Goal: Task Accomplishment & Management: Manage account settings

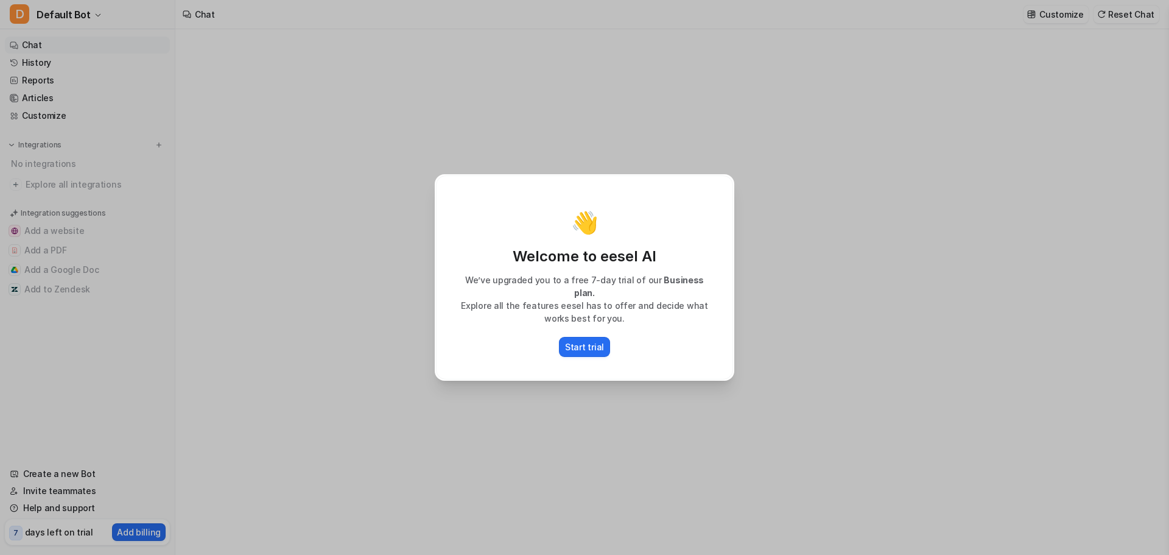
type textarea "**********"
drag, startPoint x: 495, startPoint y: 284, endPoint x: 575, endPoint y: 315, distance: 85.0
click at [575, 299] on div "We’ve upgraded you to a free 7-day trial of our Business plan. Explore all the …" at bounding box center [584, 298] width 271 height 51
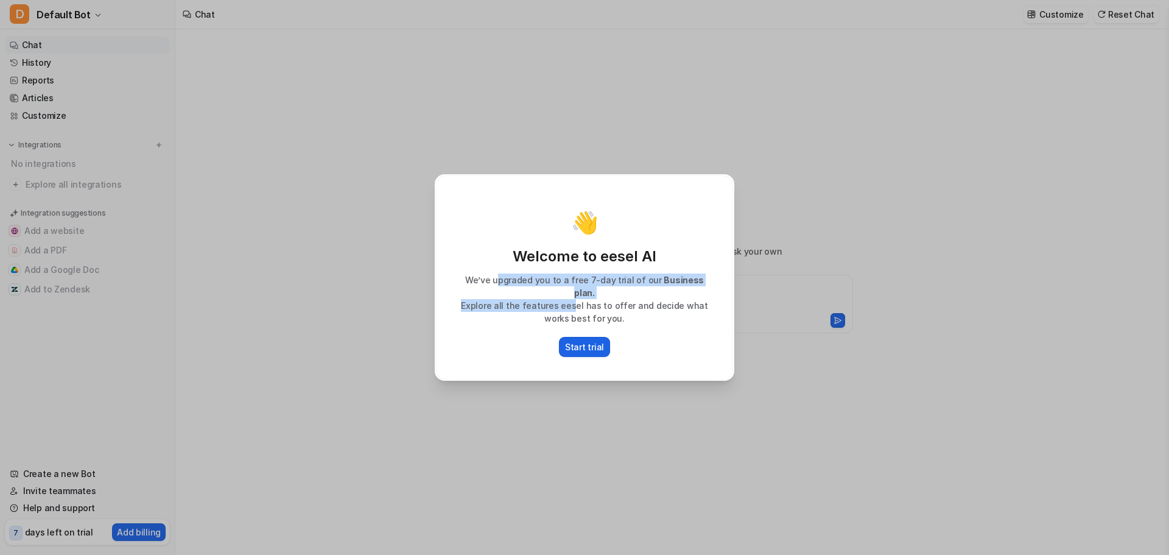
click at [586, 337] on button "Start trial" at bounding box center [584, 347] width 51 height 20
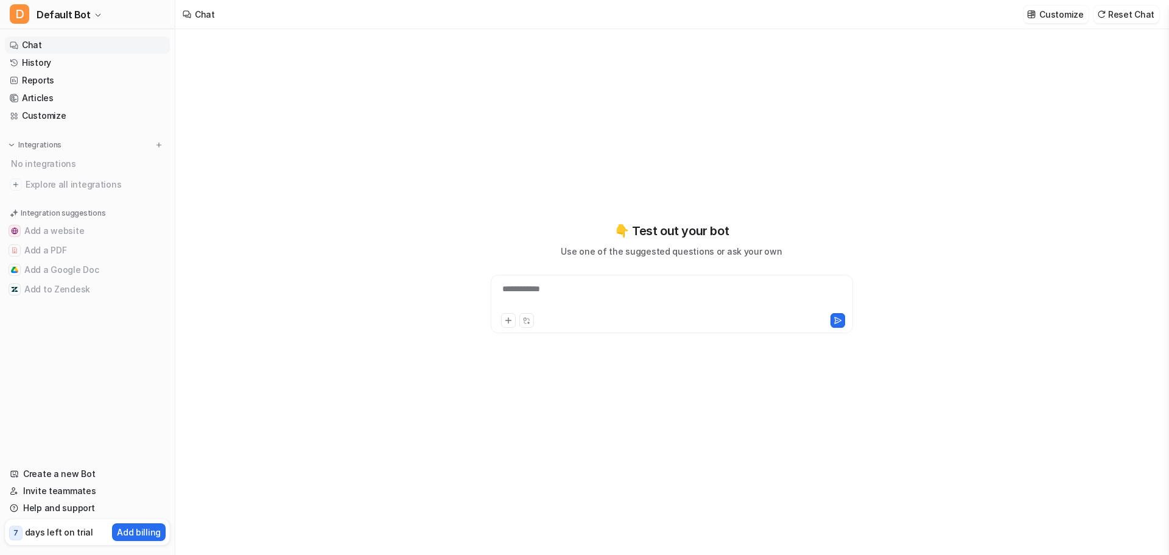
click at [36, 47] on link "Chat" at bounding box center [87, 45] width 165 height 17
click at [43, 62] on link "History" at bounding box center [87, 62] width 165 height 17
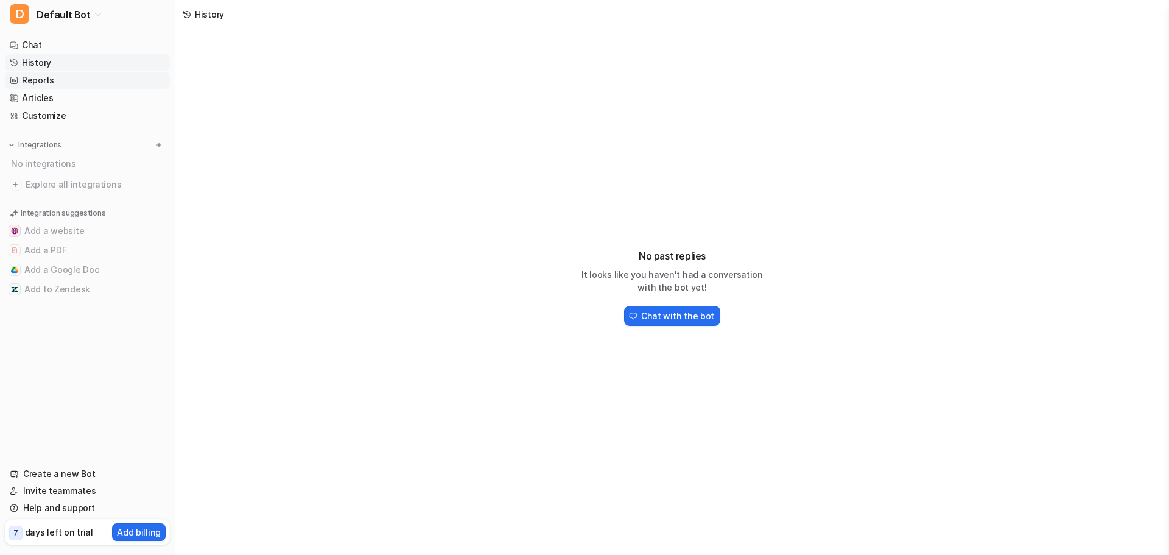
click at [33, 81] on link "Reports" at bounding box center [87, 80] width 165 height 17
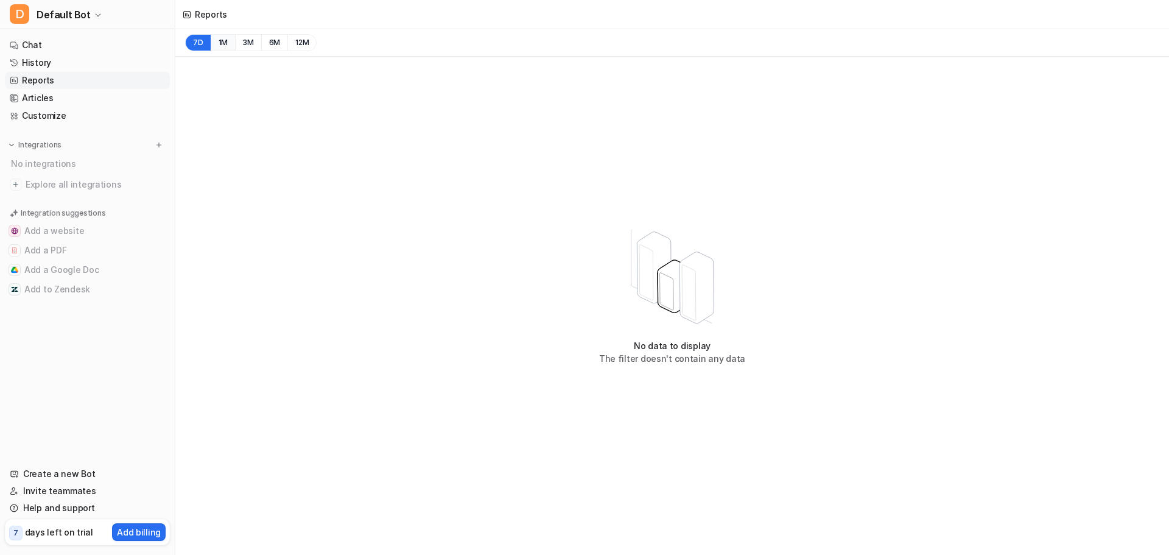
click at [227, 44] on button "1M" at bounding box center [223, 42] width 25 height 17
click at [242, 45] on button "3M" at bounding box center [248, 42] width 26 height 17
click at [269, 44] on button "6M" at bounding box center [274, 42] width 27 height 17
click at [287, 44] on button "12M" at bounding box center [301, 42] width 29 height 17
click at [80, 17] on span "Default Bot" at bounding box center [64, 14] width 54 height 17
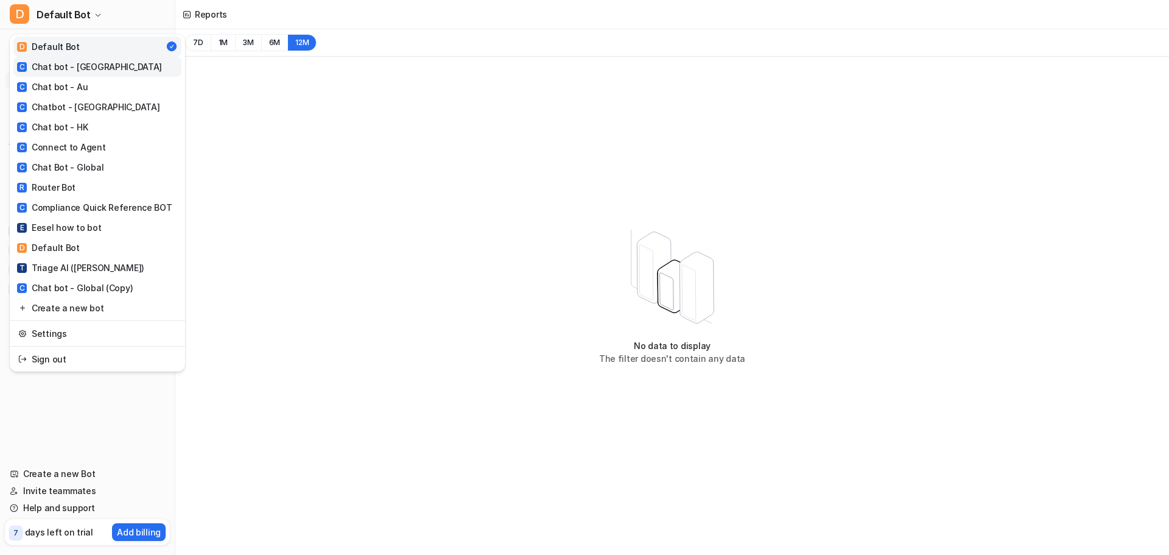
click at [85, 69] on div "C Chat bot - [GEOGRAPHIC_DATA]" at bounding box center [89, 66] width 145 height 13
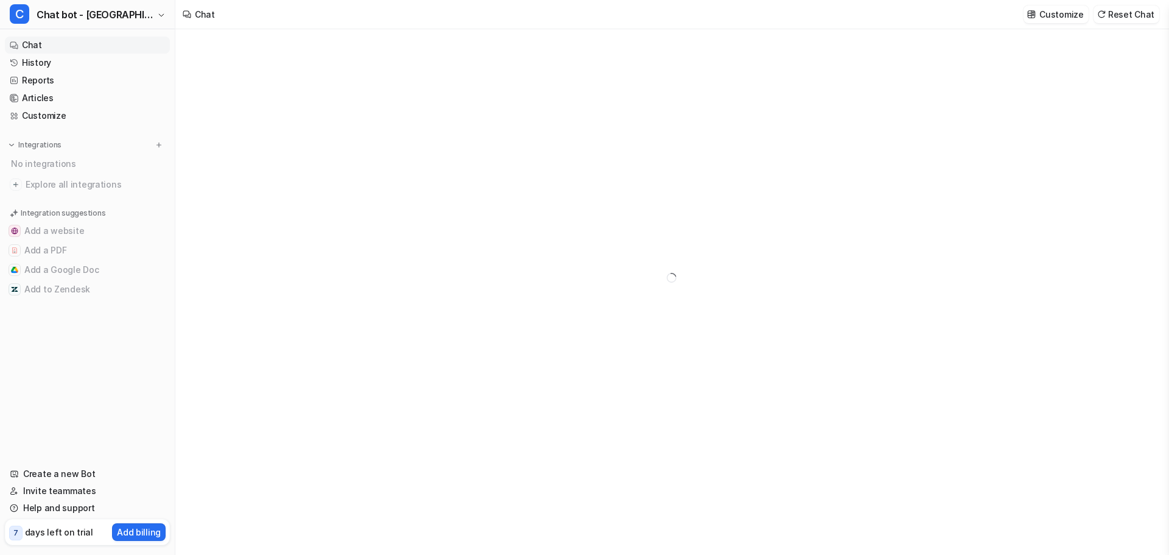
type textarea "**********"
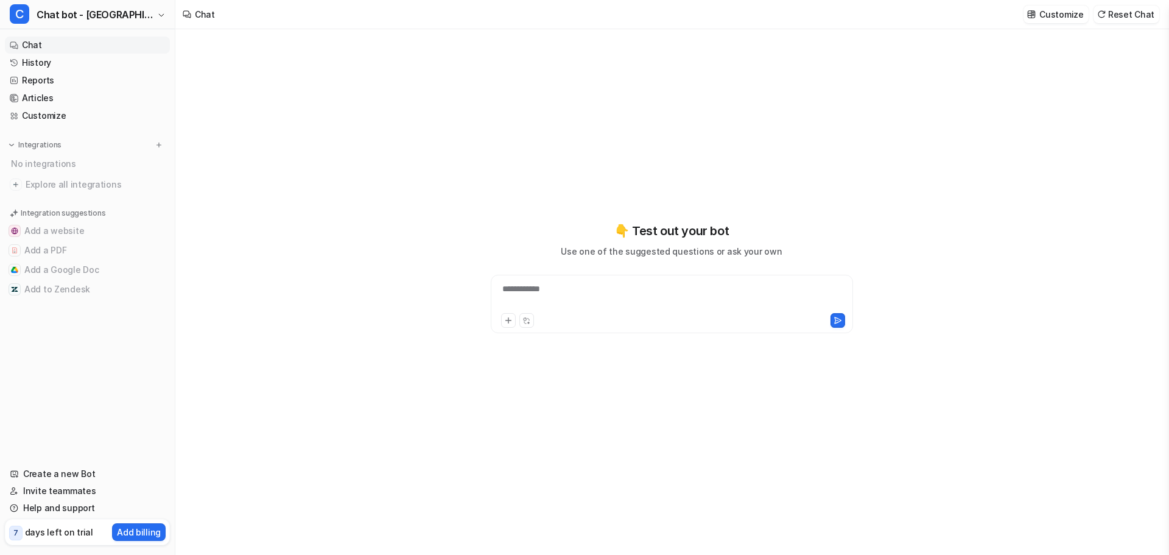
click at [52, 48] on link "Chat" at bounding box center [87, 45] width 165 height 17
click at [48, 82] on link "Reports" at bounding box center [87, 80] width 165 height 17
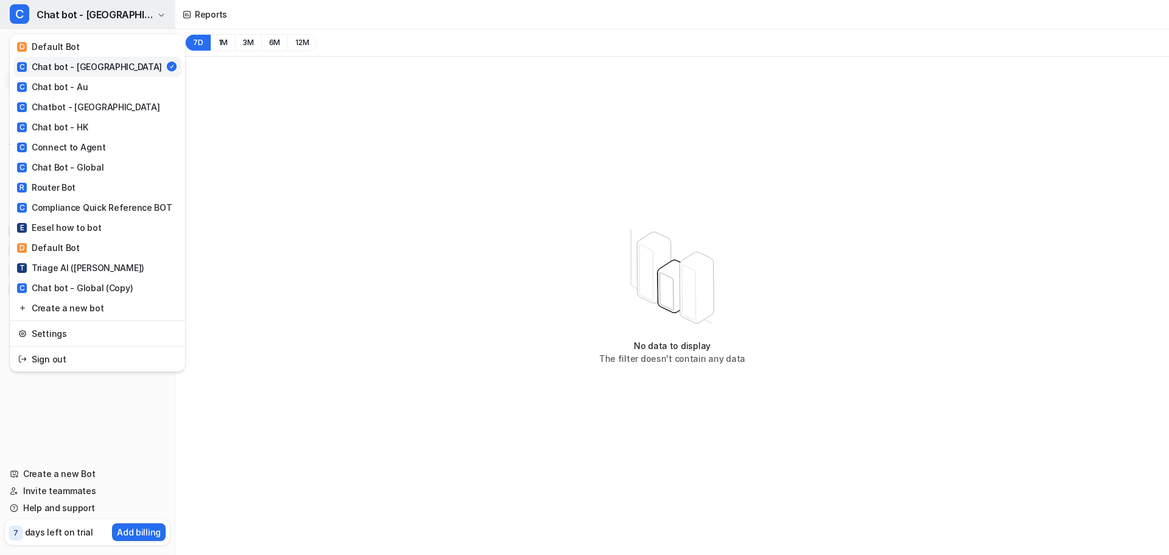
click at [90, 12] on span "Chat bot - [GEOGRAPHIC_DATA]" at bounding box center [95, 14] width 117 height 17
click at [250, 119] on div "C Chat bot - [GEOGRAPHIC_DATA] D Default Bot C Chat bot - [GEOGRAPHIC_DATA] C C…" at bounding box center [584, 277] width 1169 height 555
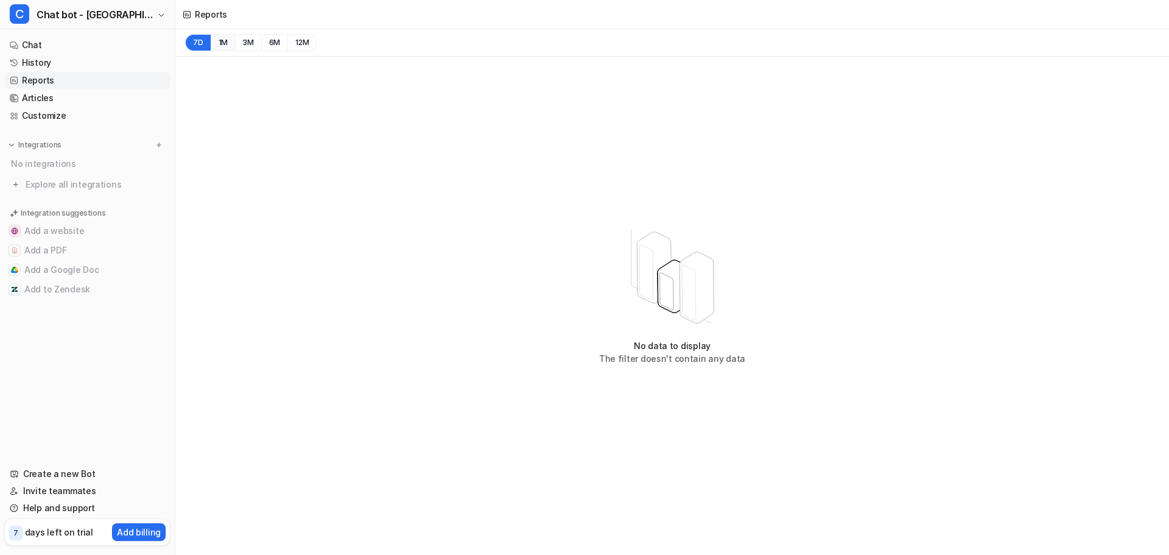
click at [217, 40] on button "1M" at bounding box center [223, 42] width 25 height 17
click at [247, 38] on button "3M" at bounding box center [248, 42] width 26 height 17
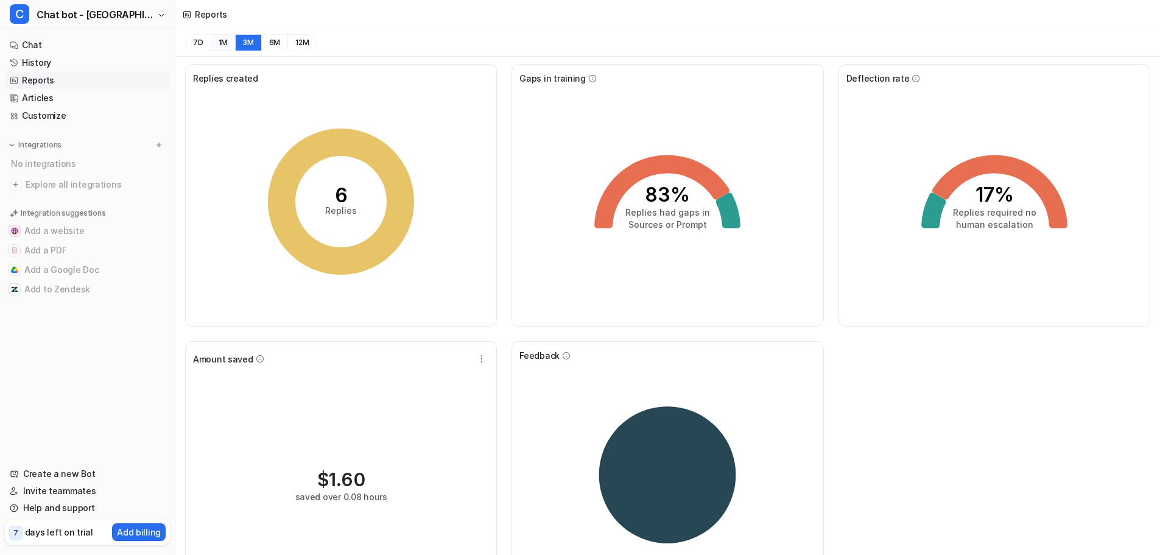
click at [228, 40] on button "1M" at bounding box center [223, 42] width 25 height 17
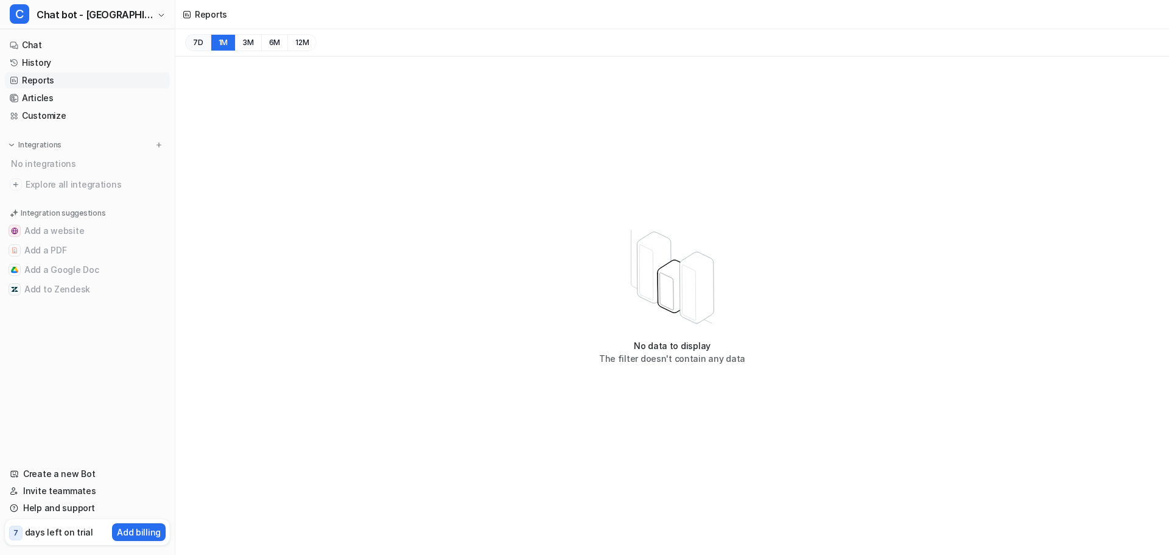
click at [206, 38] on button "7D" at bounding box center [198, 42] width 26 height 17
click at [255, 41] on button "3M" at bounding box center [248, 42] width 26 height 17
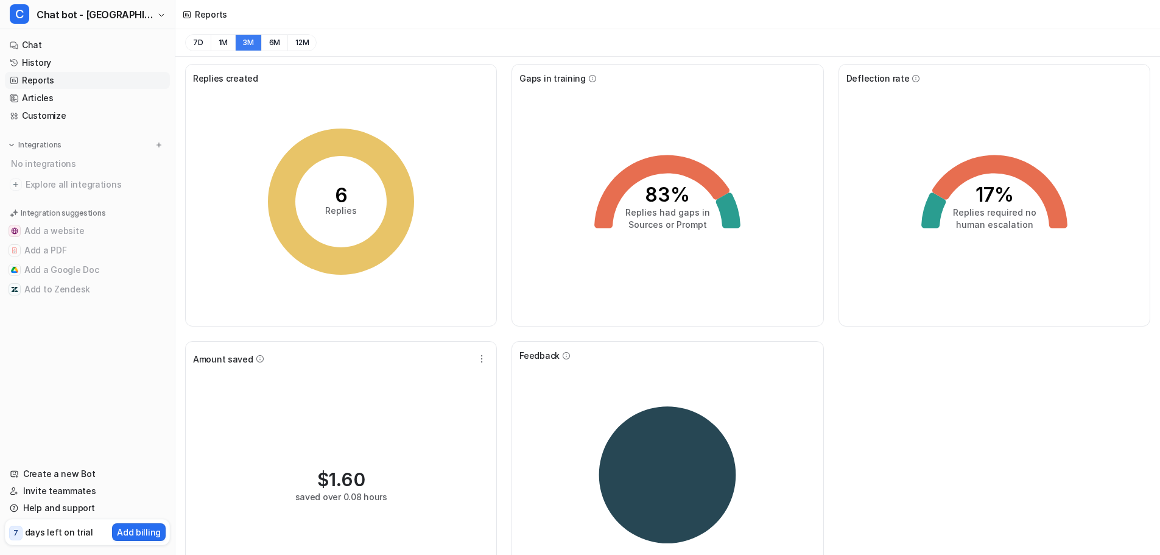
click at [258, 41] on button "3M" at bounding box center [248, 42] width 26 height 17
click at [270, 41] on button "6M" at bounding box center [274, 42] width 27 height 17
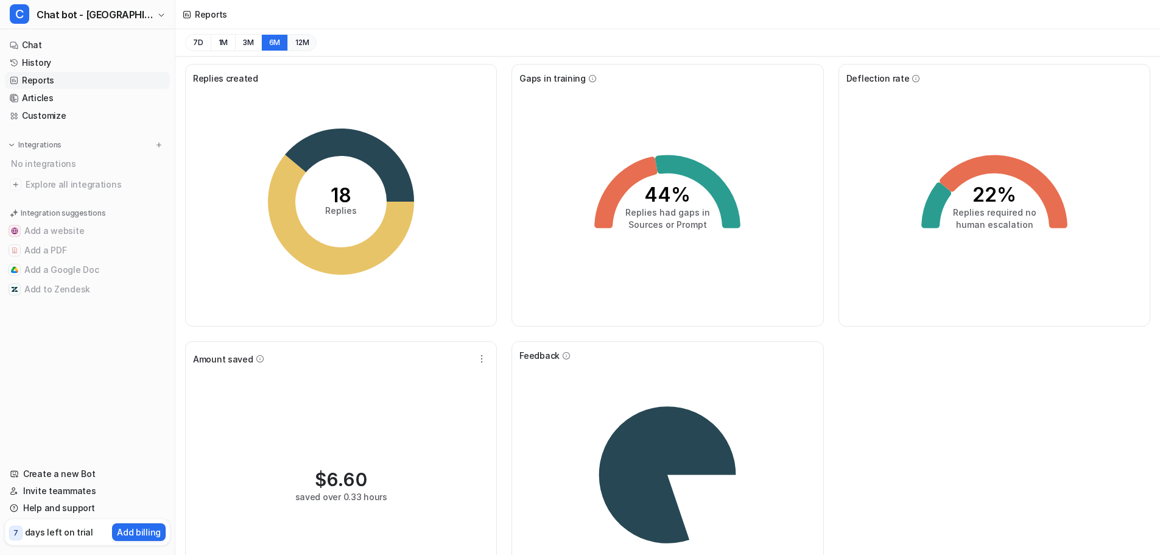
click at [290, 41] on button "12M" at bounding box center [301, 42] width 29 height 17
click at [56, 82] on link "Reports" at bounding box center [87, 80] width 165 height 17
click at [46, 62] on link "History" at bounding box center [87, 62] width 165 height 17
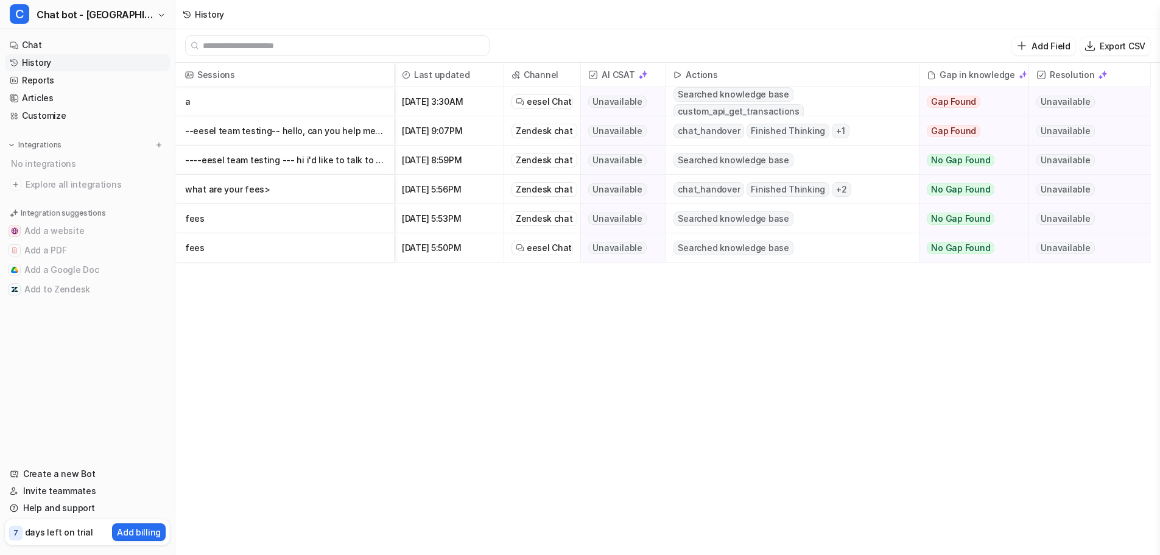
click at [46, 62] on link "History" at bounding box center [87, 62] width 165 height 17
click at [65, 46] on link "Chat" at bounding box center [87, 45] width 165 height 17
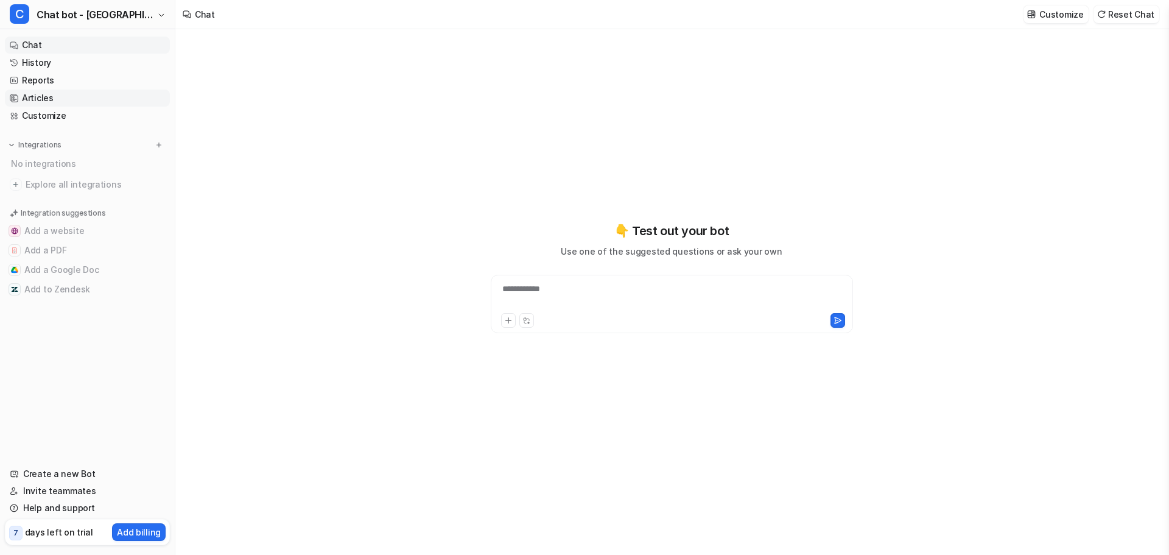
click at [42, 101] on link "Articles" at bounding box center [87, 97] width 165 height 17
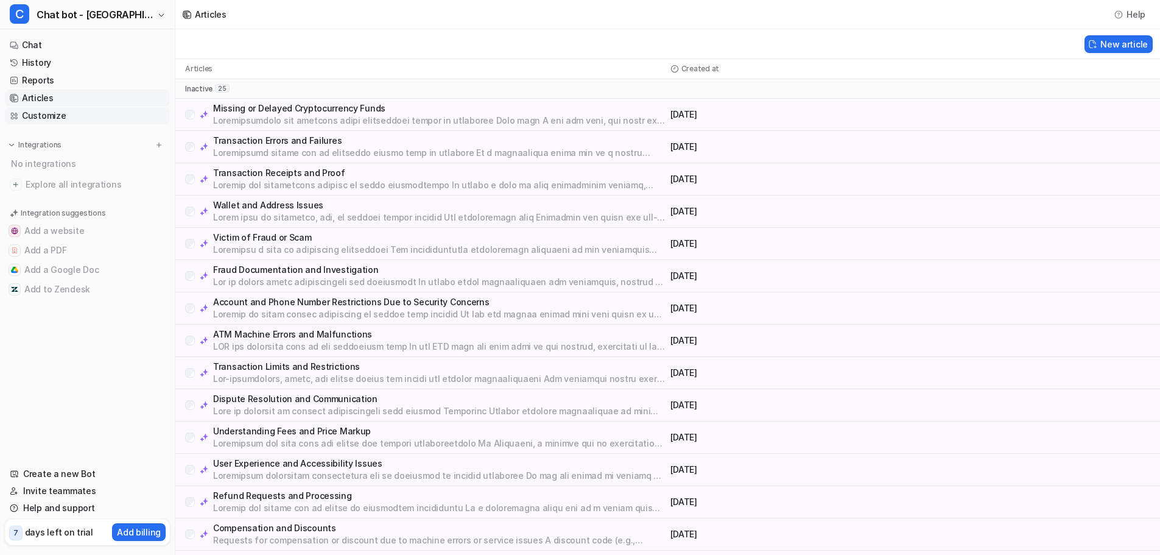
click at [38, 115] on link "Customize" at bounding box center [87, 115] width 165 height 17
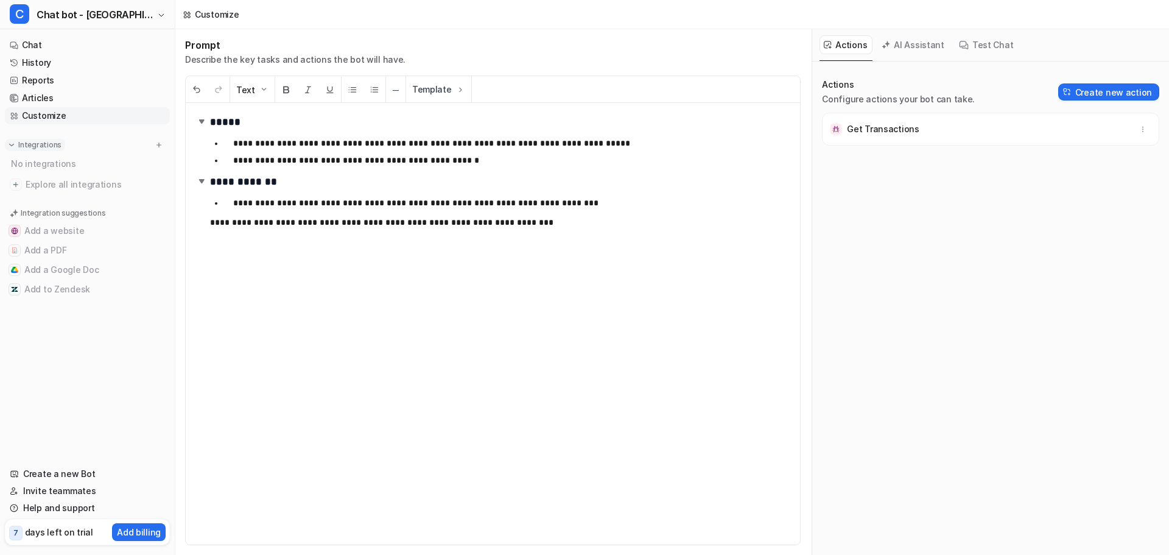
click at [13, 145] on img at bounding box center [11, 145] width 9 height 9
click at [13, 183] on img at bounding box center [16, 184] width 12 height 12
